Goal: Check status: Check status

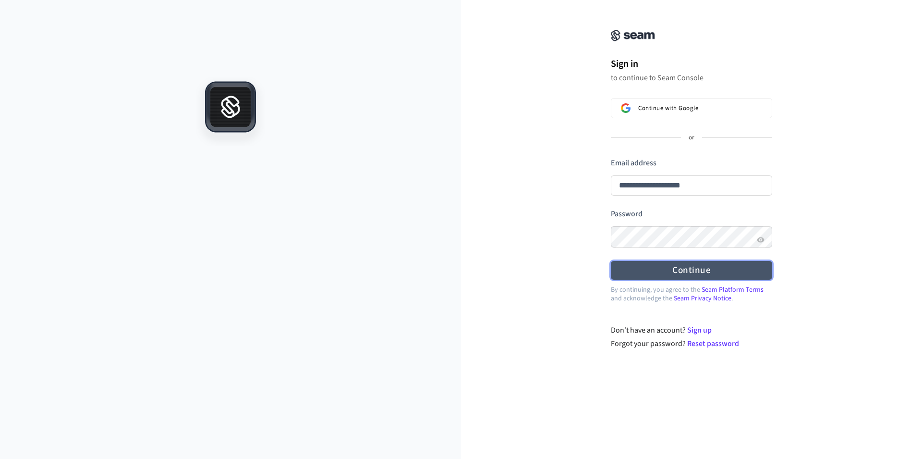
click at [696, 273] on button "Continue" at bounding box center [691, 270] width 161 height 19
type input "**********"
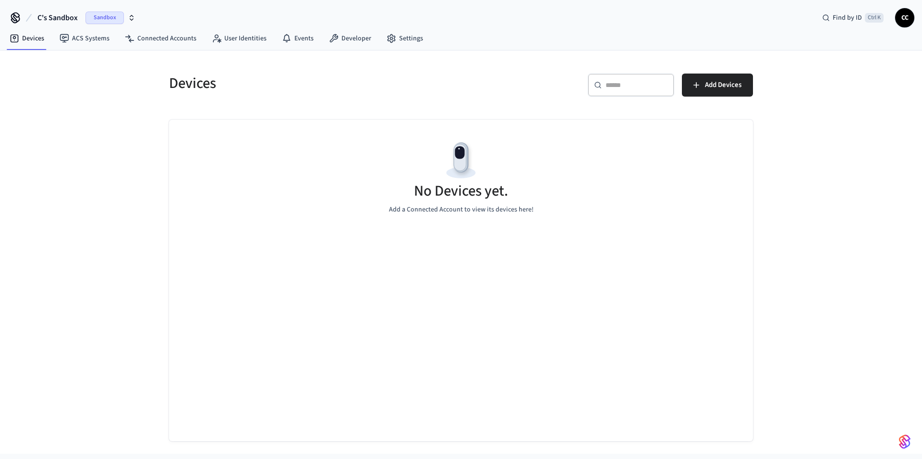
click at [66, 20] on span "C's Sandbox" at bounding box center [57, 18] width 40 height 12
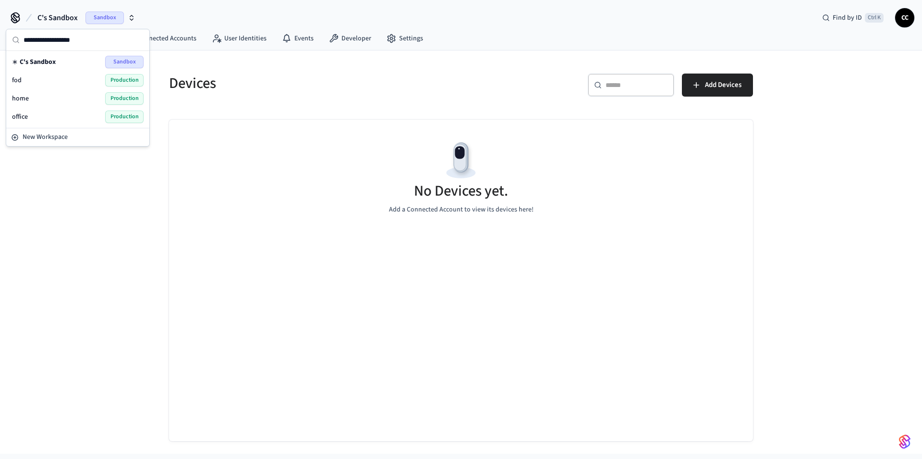
click at [45, 119] on div "office Production" at bounding box center [78, 116] width 132 height 12
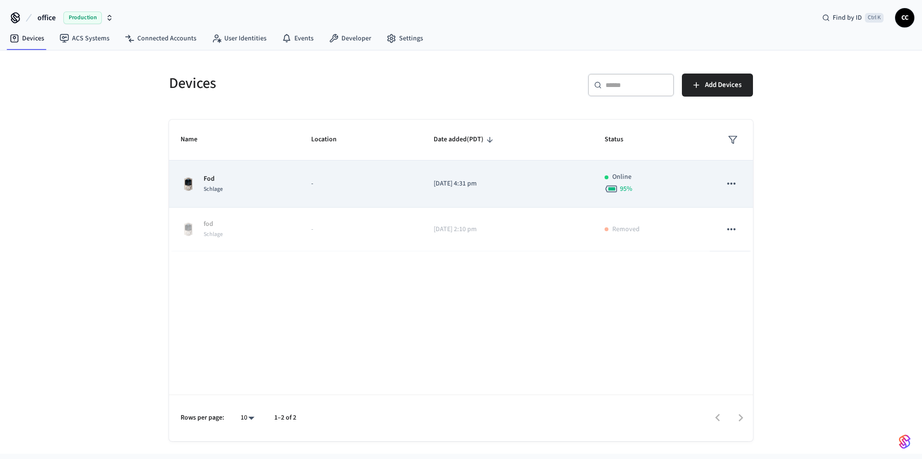
click at [430, 186] on td "[DATE] 4:31 pm" at bounding box center [508, 183] width 172 height 47
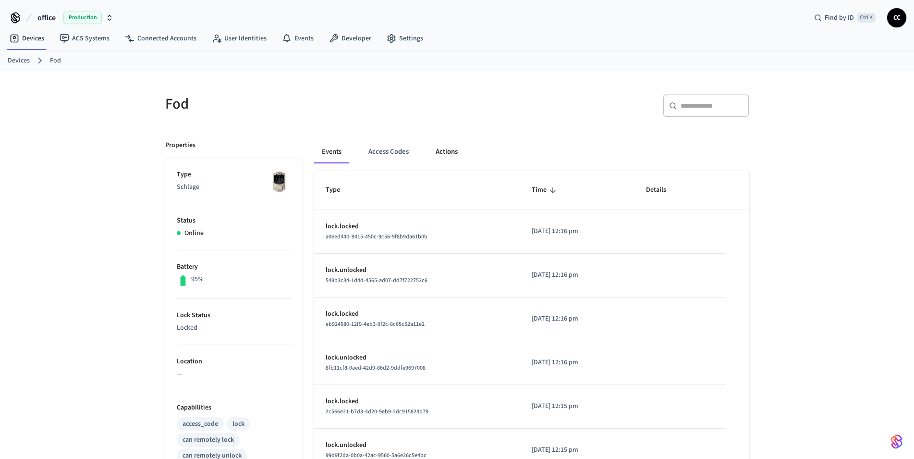
click at [442, 152] on button "Actions" at bounding box center [446, 151] width 37 height 23
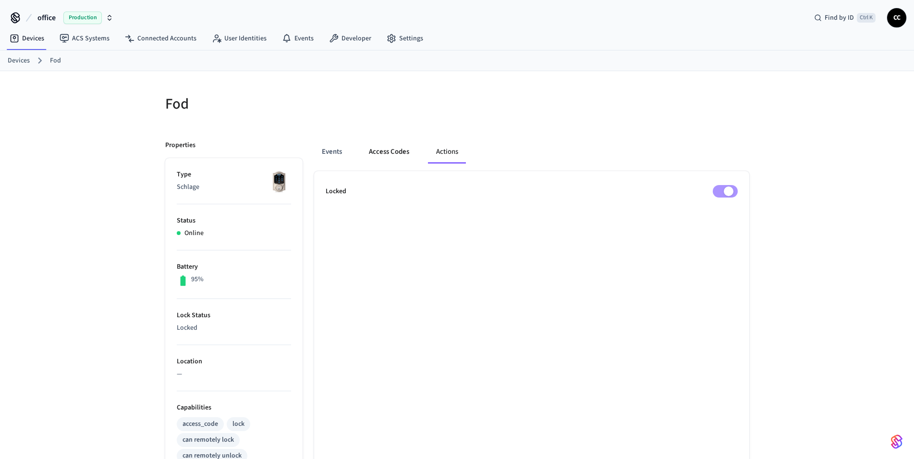
click at [389, 156] on button "Access Codes" at bounding box center [389, 151] width 56 height 23
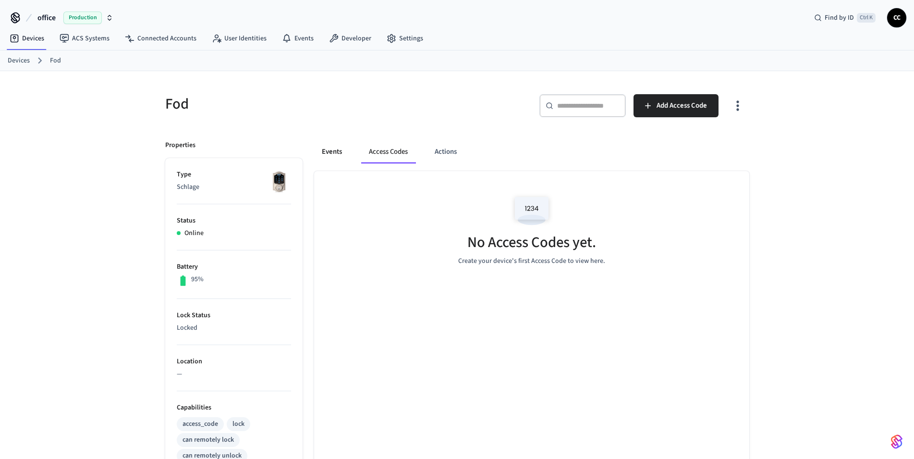
click at [334, 158] on button "Events" at bounding box center [332, 151] width 36 height 23
